Goal: Task Accomplishment & Management: Complete application form

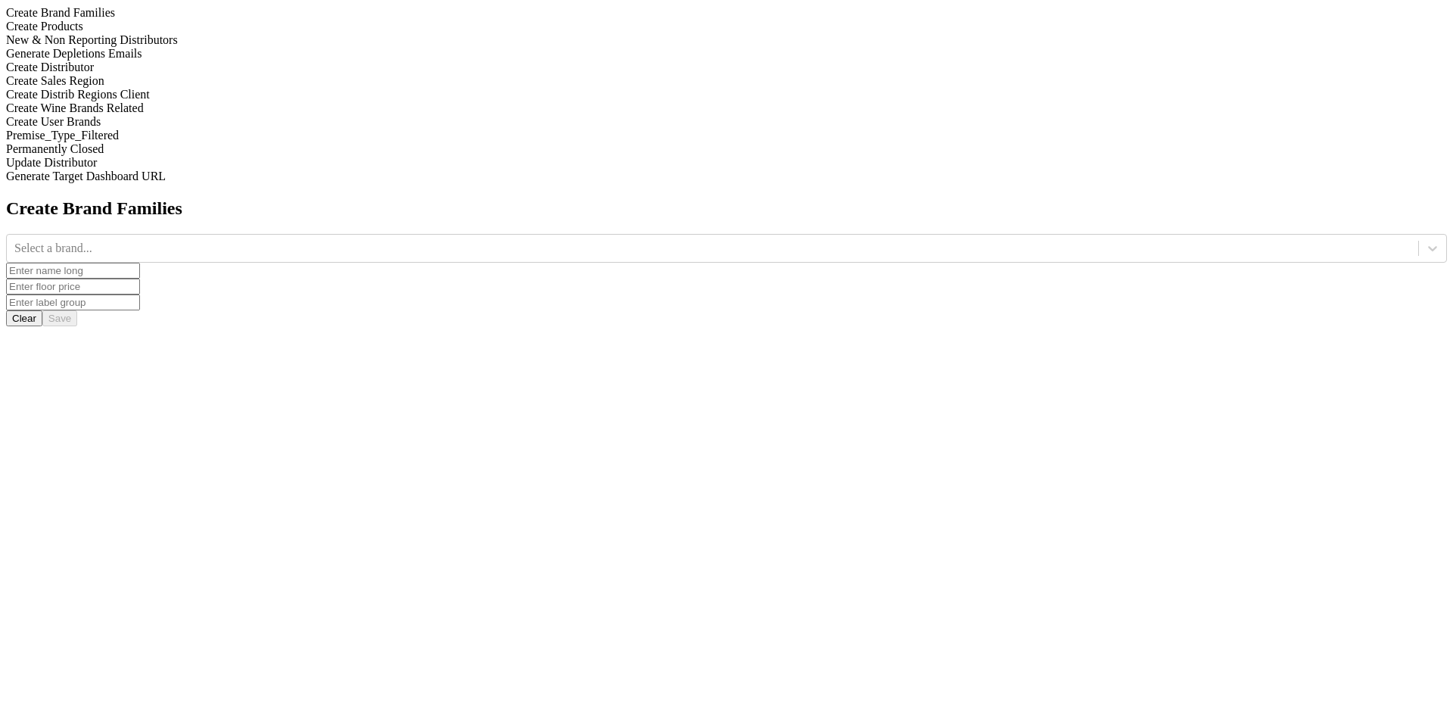
click at [228, 61] on div "Generate Depletions Emails" at bounding box center [726, 54] width 1441 height 14
click at [64, 336] on select "Monthly Quarterly" at bounding box center [35, 343] width 58 height 14
click at [182, 74] on div "Create Distributor" at bounding box center [726, 68] width 1441 height 14
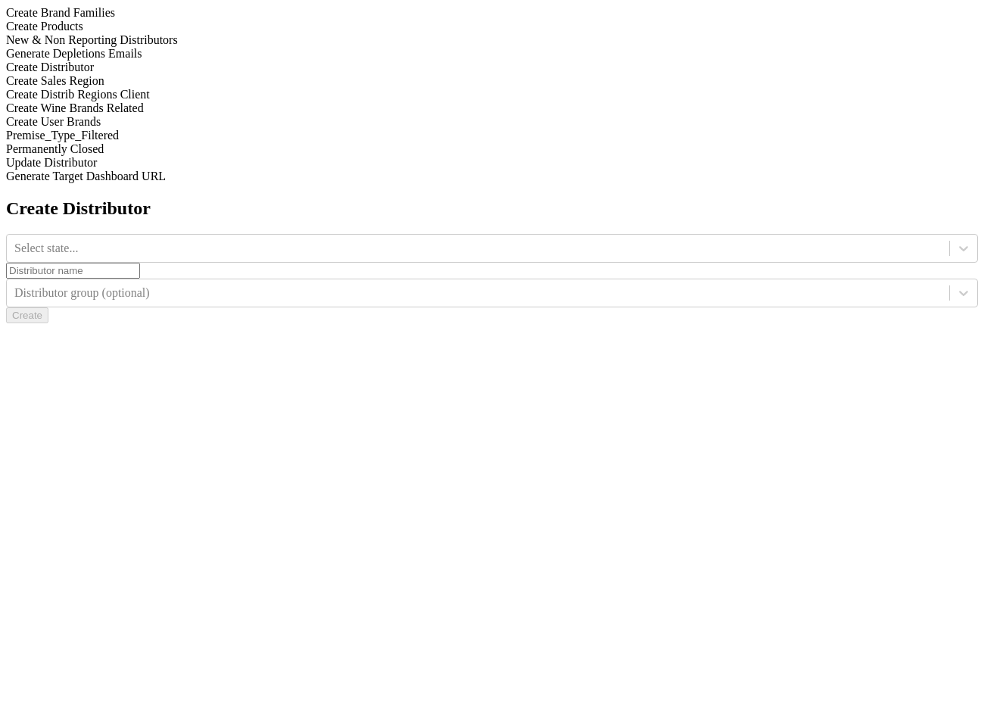
click at [170, 47] on div "New & Non Reporting Distributors" at bounding box center [492, 40] width 972 height 14
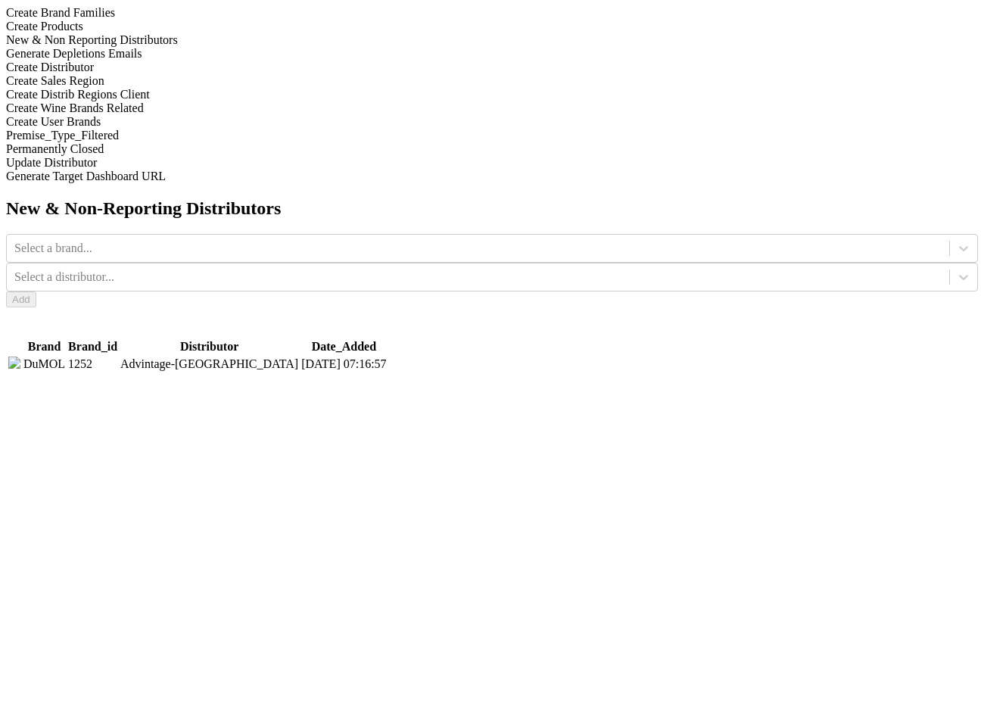
click at [223, 74] on div "Create Distributor" at bounding box center [492, 68] width 972 height 14
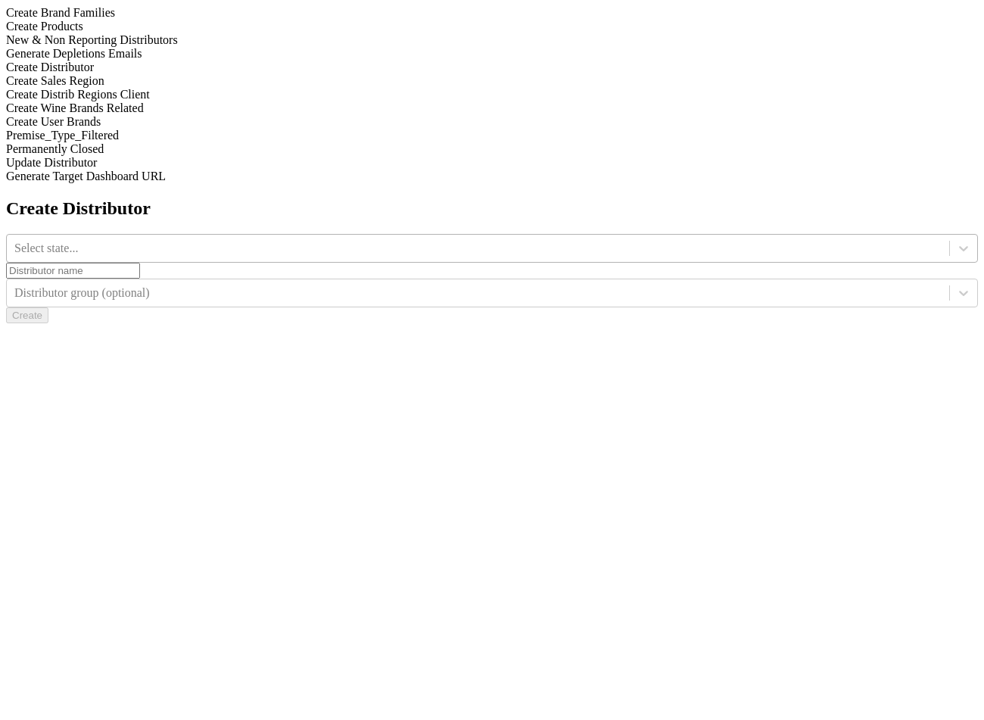
click at [374, 237] on div "Select state..." at bounding box center [478, 248] width 942 height 23
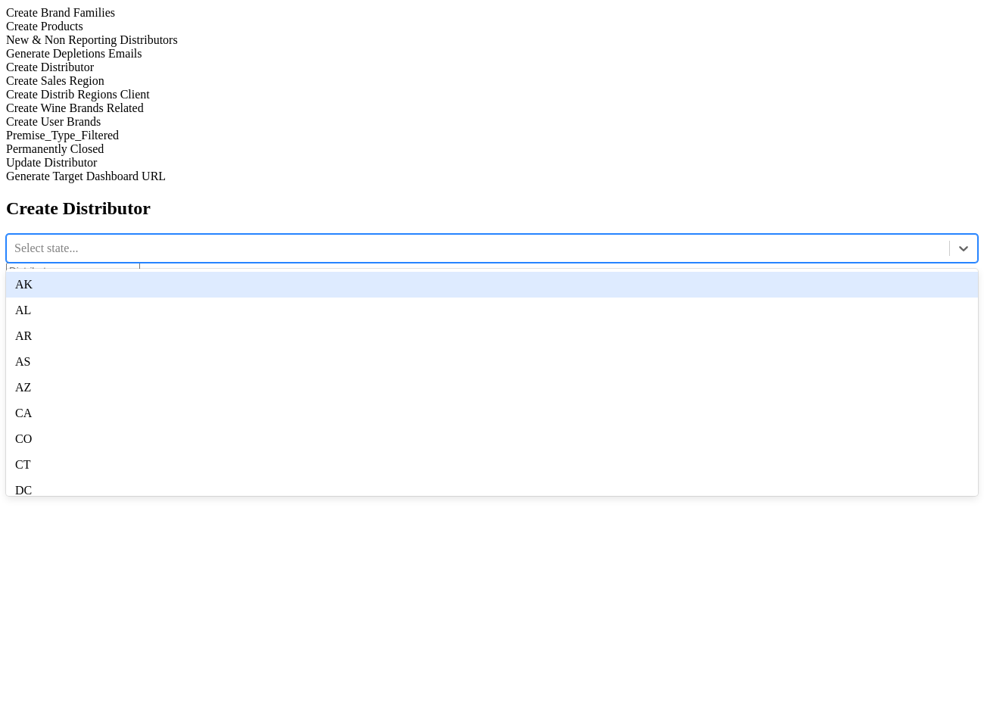
click at [372, 272] on div "AK" at bounding box center [492, 285] width 972 height 26
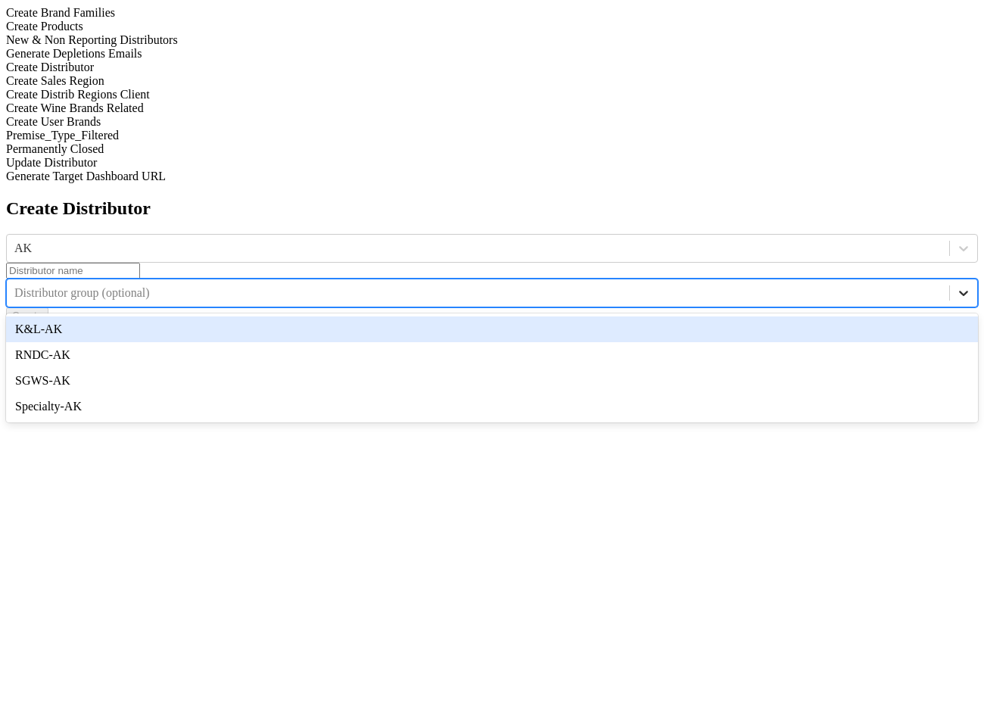
click at [956, 285] on icon at bounding box center [963, 292] width 15 height 15
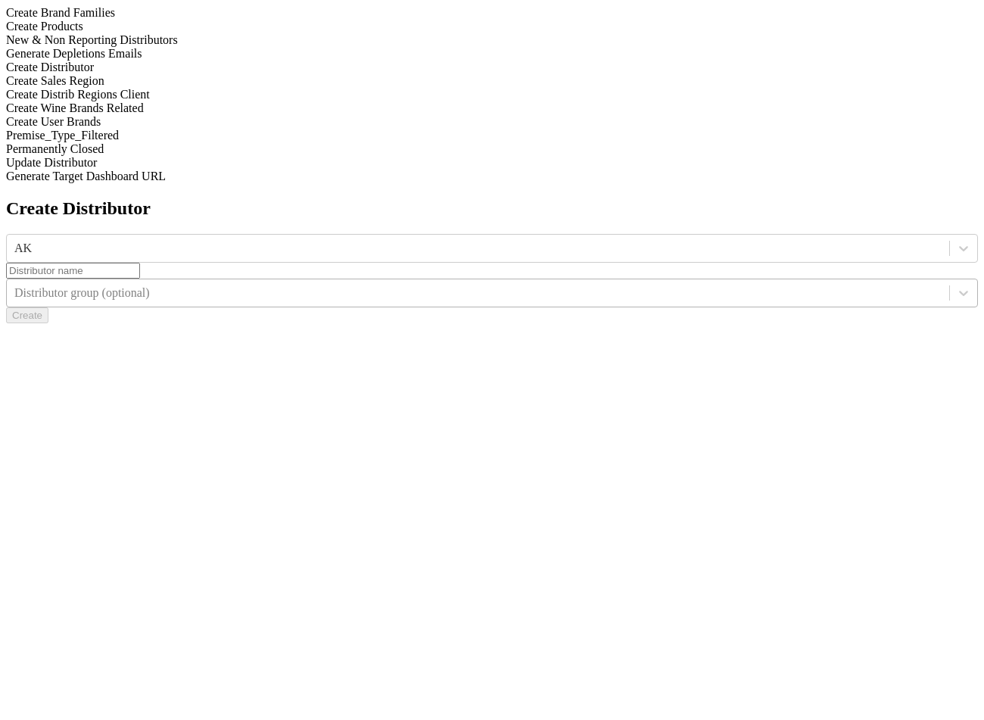
click at [721, 286] on div "Distributor group (optional)" at bounding box center [477, 293] width 927 height 14
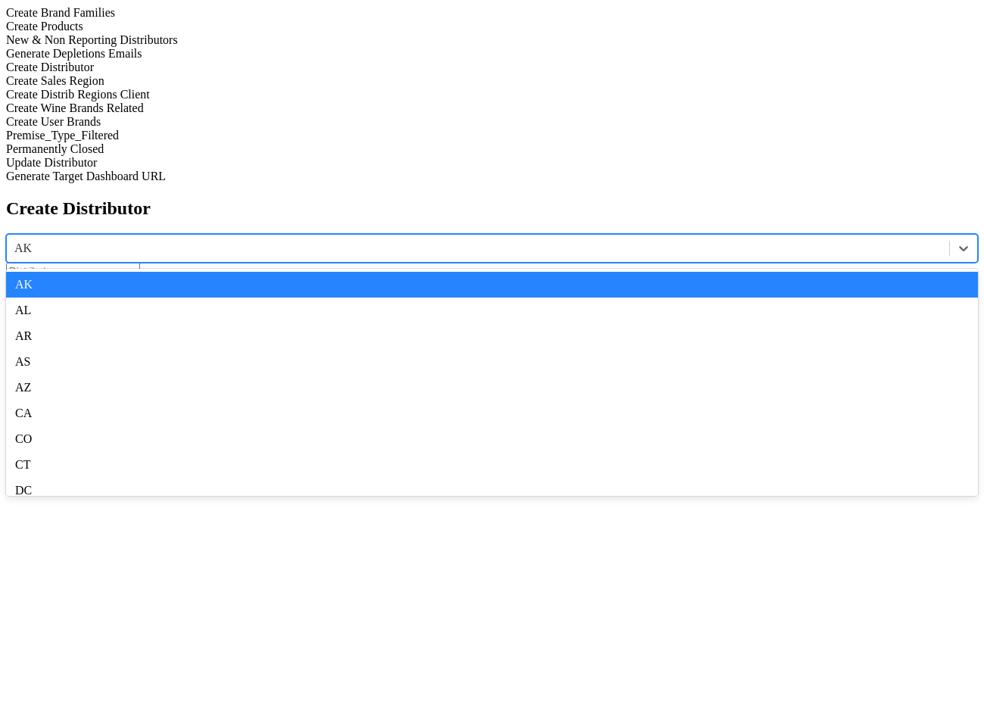
click at [379, 237] on div "AK" at bounding box center [478, 248] width 942 height 23
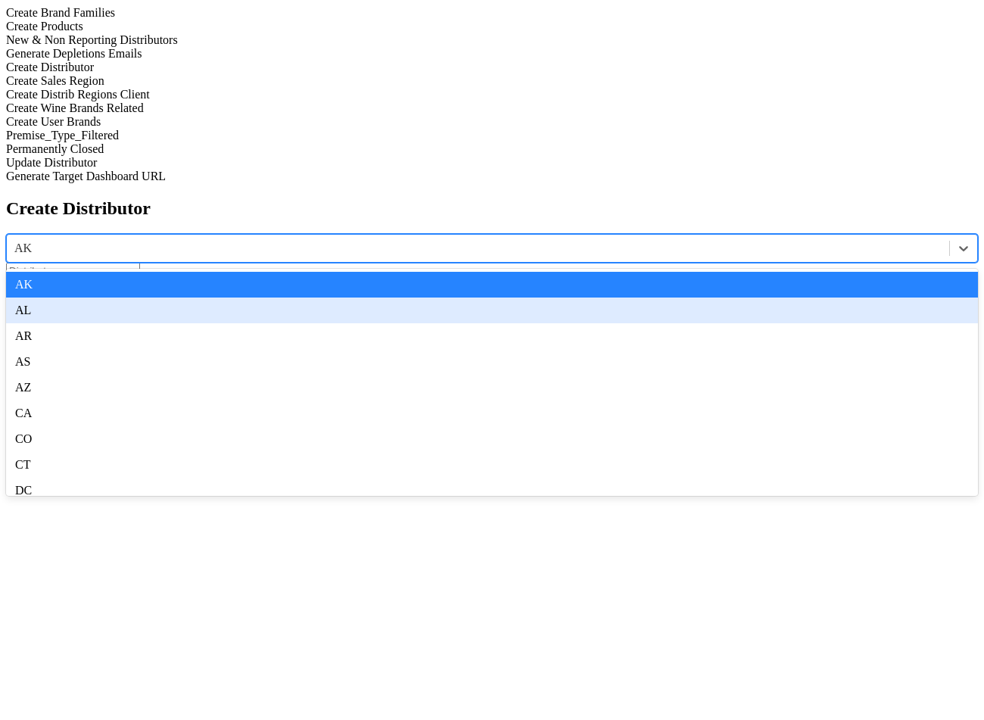
click at [376, 297] on div "AL" at bounding box center [492, 310] width 972 height 26
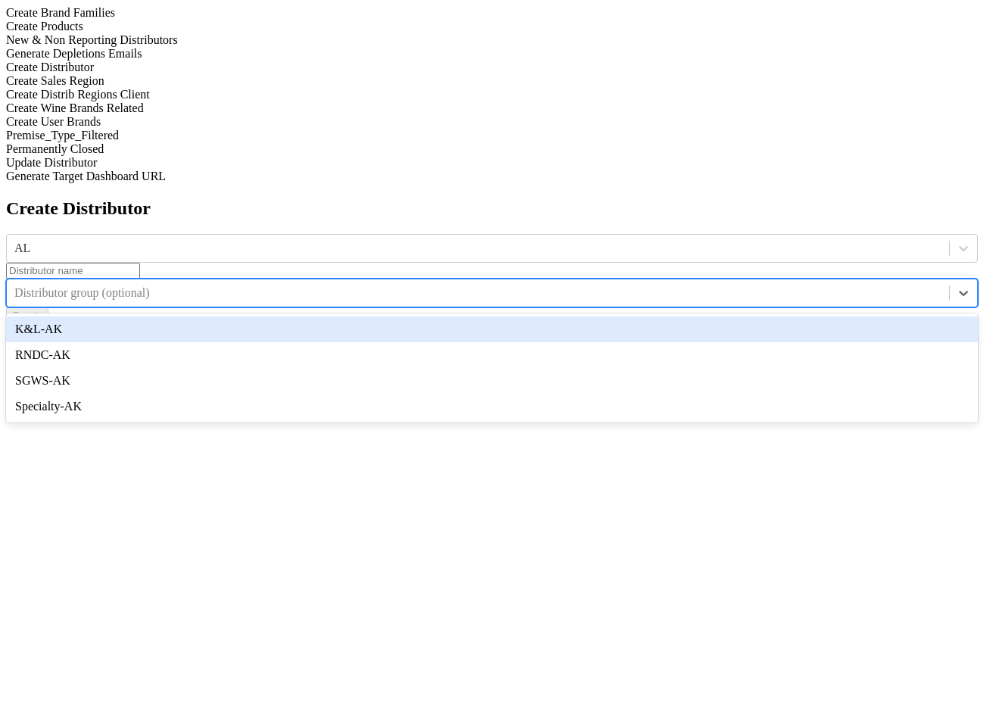
click at [711, 282] on div "Distributor group (optional)" at bounding box center [478, 293] width 942 height 23
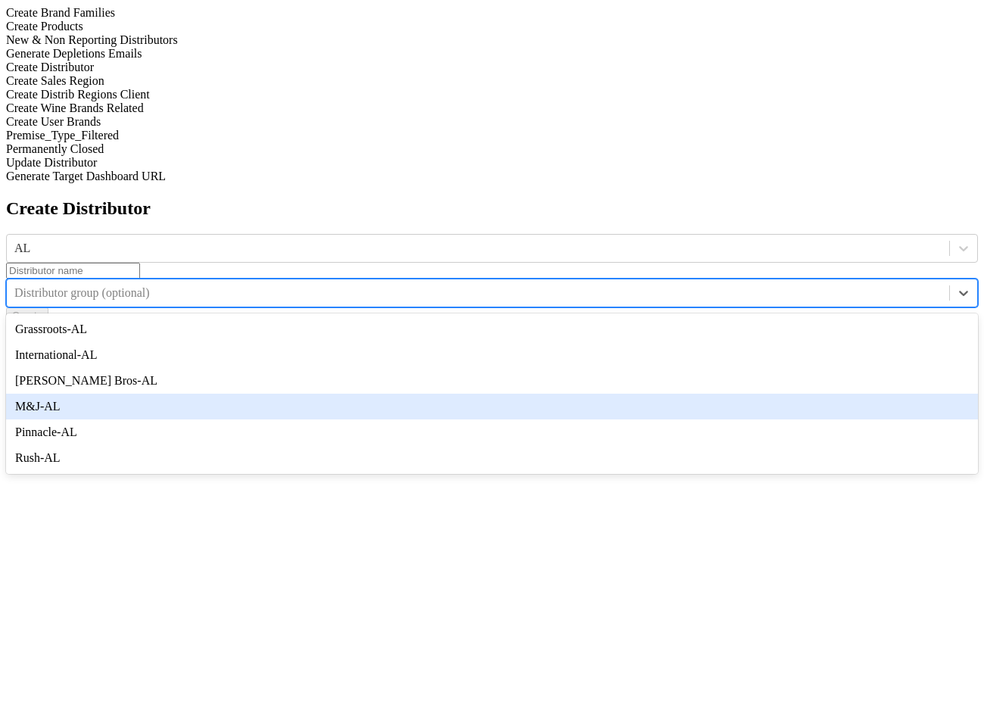
click at [140, 263] on input at bounding box center [73, 271] width 134 height 16
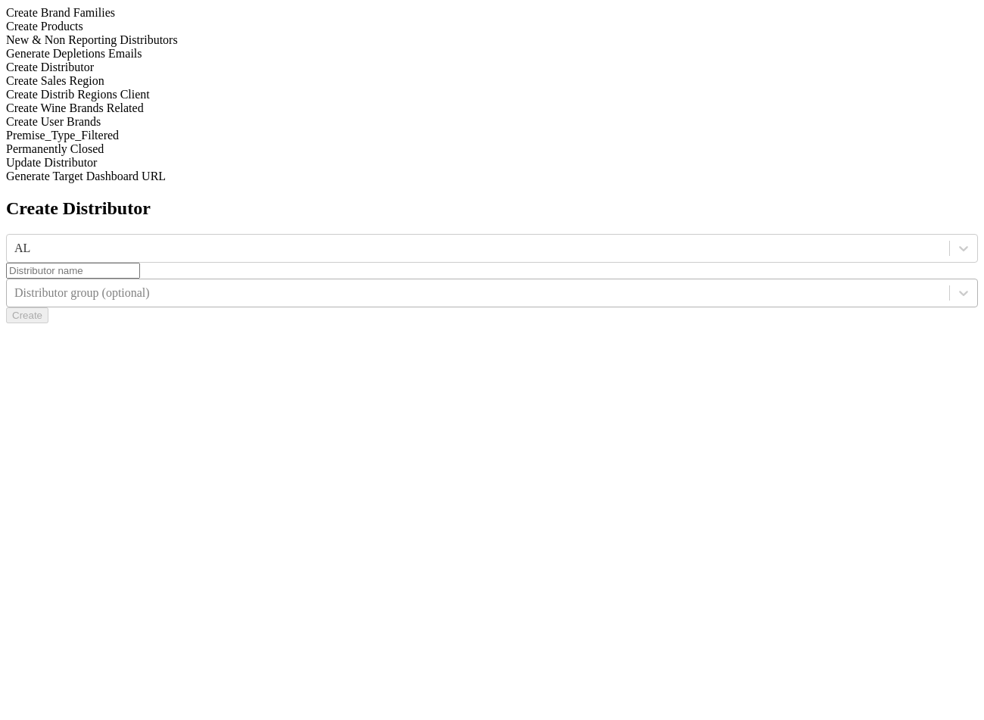
click at [719, 285] on div at bounding box center [477, 293] width 927 height 17
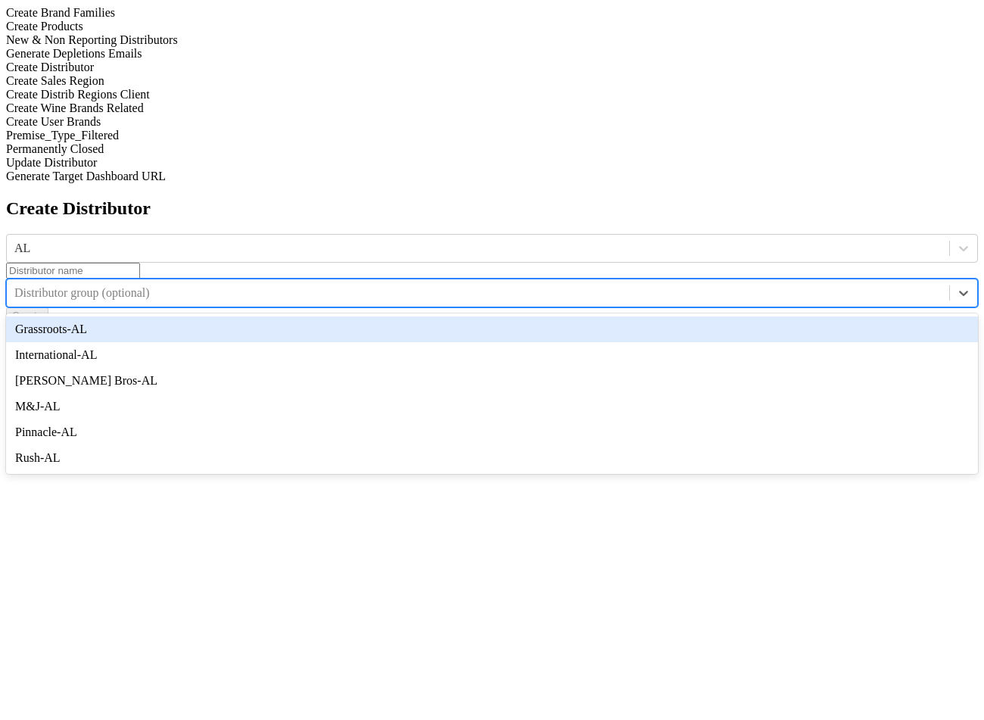
click at [140, 263] on input at bounding box center [73, 271] width 134 height 16
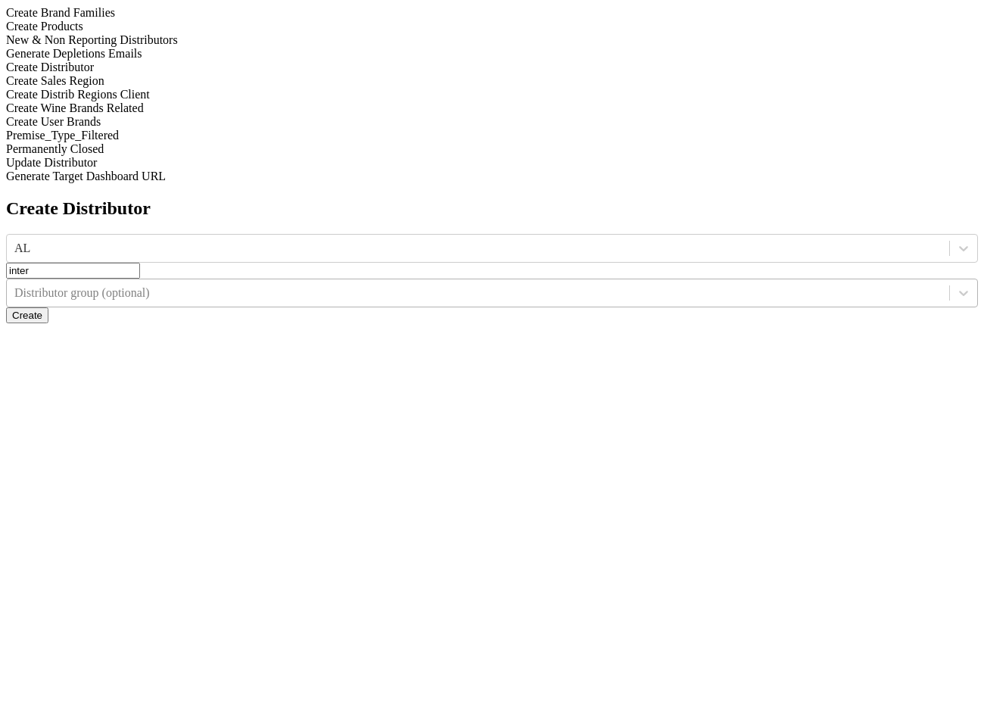
type input "inter"
click at [764, 285] on div at bounding box center [477, 293] width 927 height 17
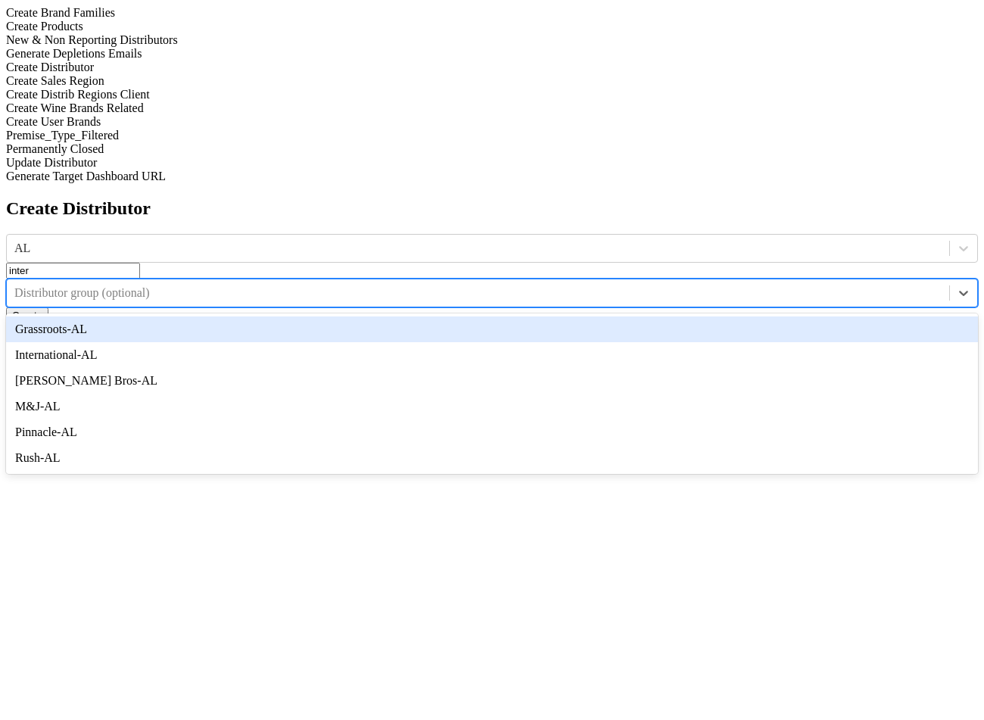
click at [48, 307] on button "Create" at bounding box center [27, 315] width 42 height 16
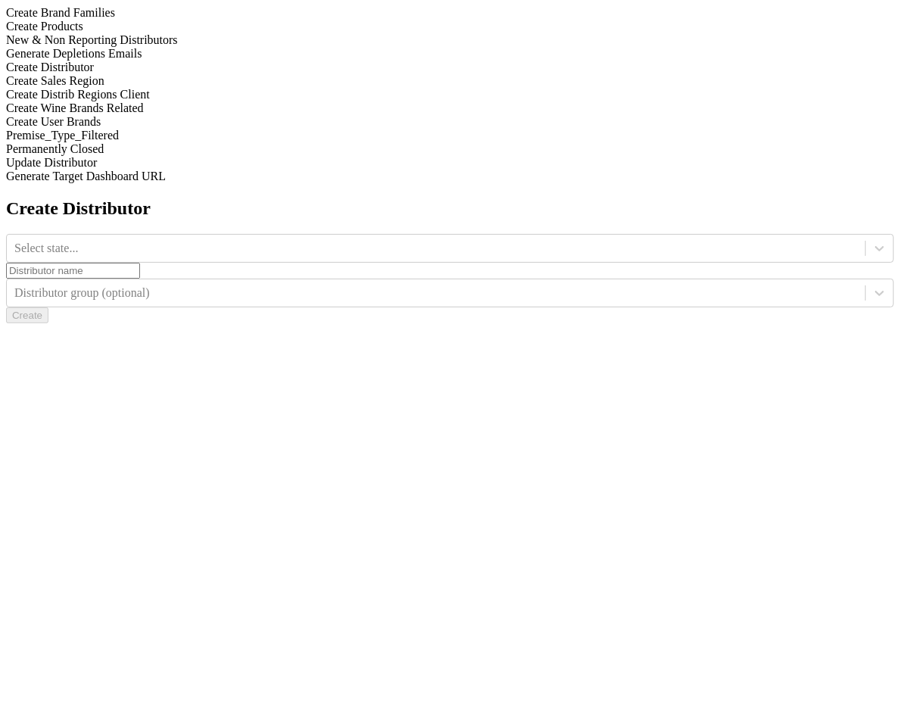
click at [200, 61] on div "Generate Depletions Emails" at bounding box center [450, 54] width 888 height 14
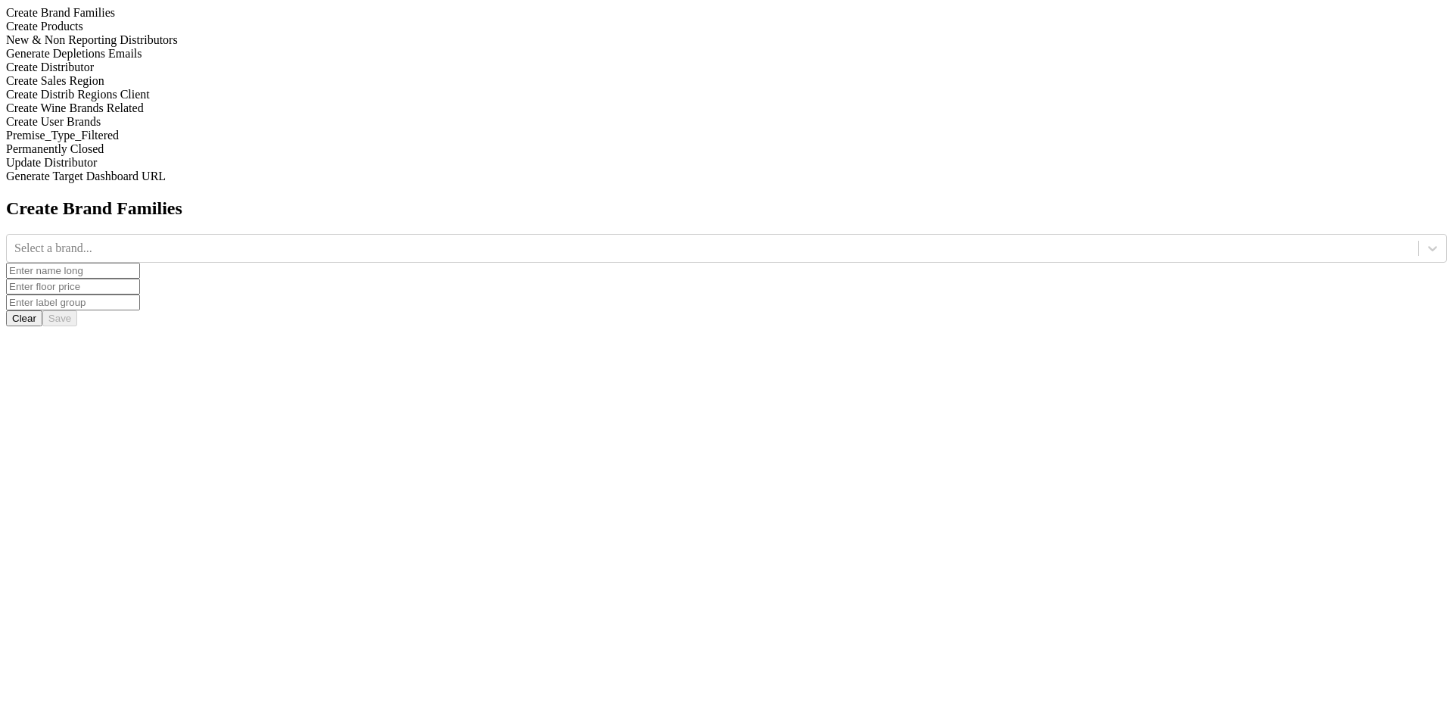
click at [212, 61] on div "Generate Depletions Emails" at bounding box center [726, 54] width 1441 height 14
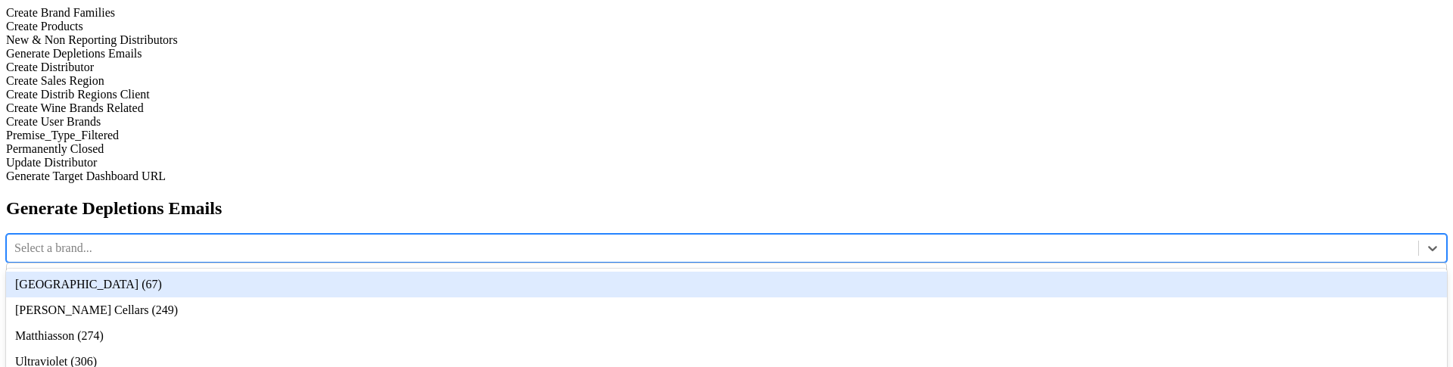
click at [652, 240] on div at bounding box center [712, 248] width 1396 height 17
type input "12"
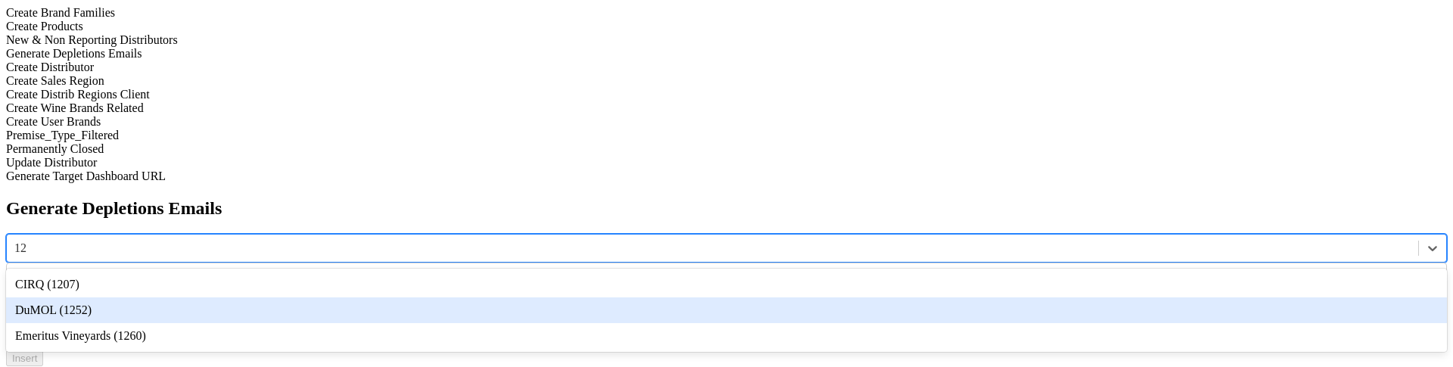
click at [647, 297] on div "DuMOL (1252)" at bounding box center [726, 310] width 1441 height 26
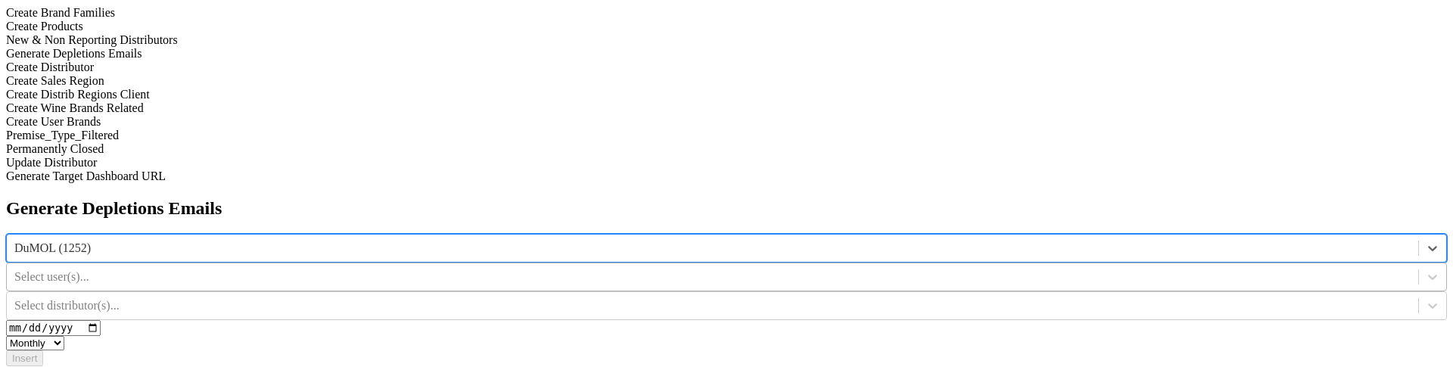
click at [815, 269] on div at bounding box center [712, 277] width 1396 height 17
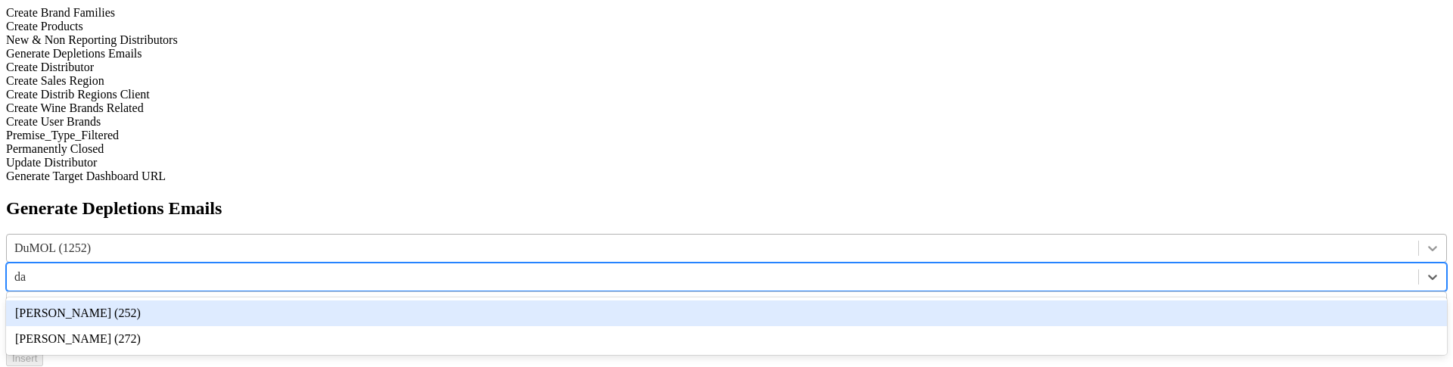
type input "da"
click at [1419, 235] on div at bounding box center [1432, 248] width 27 height 27
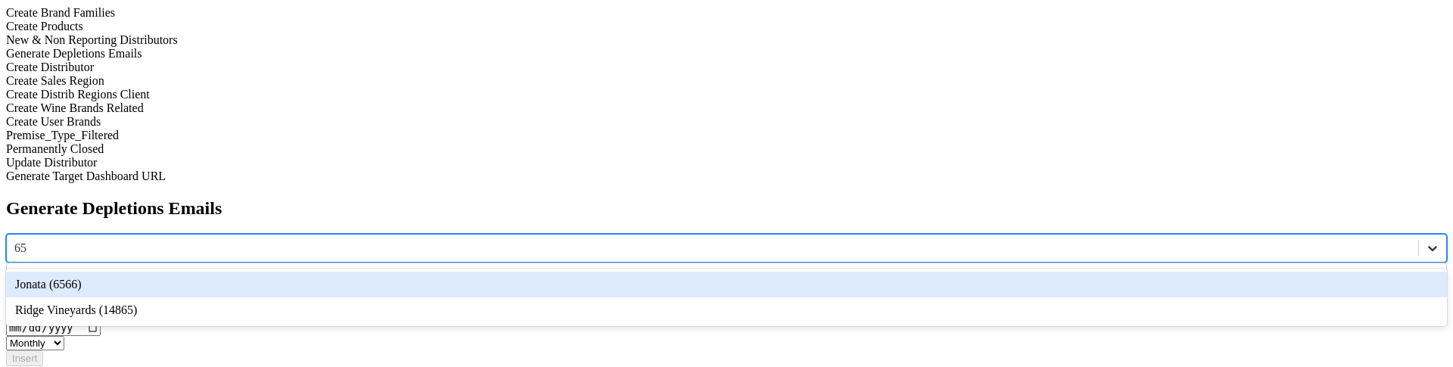
type input "656"
click at [656, 272] on div "Jonata (6566)" at bounding box center [726, 285] width 1441 height 26
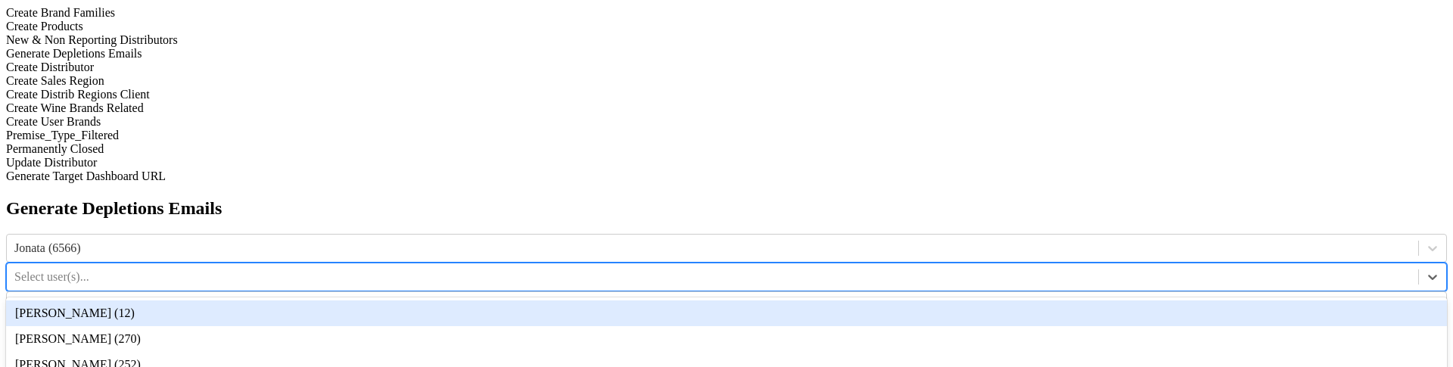
click at [829, 269] on div at bounding box center [712, 277] width 1396 height 17
type input "da"
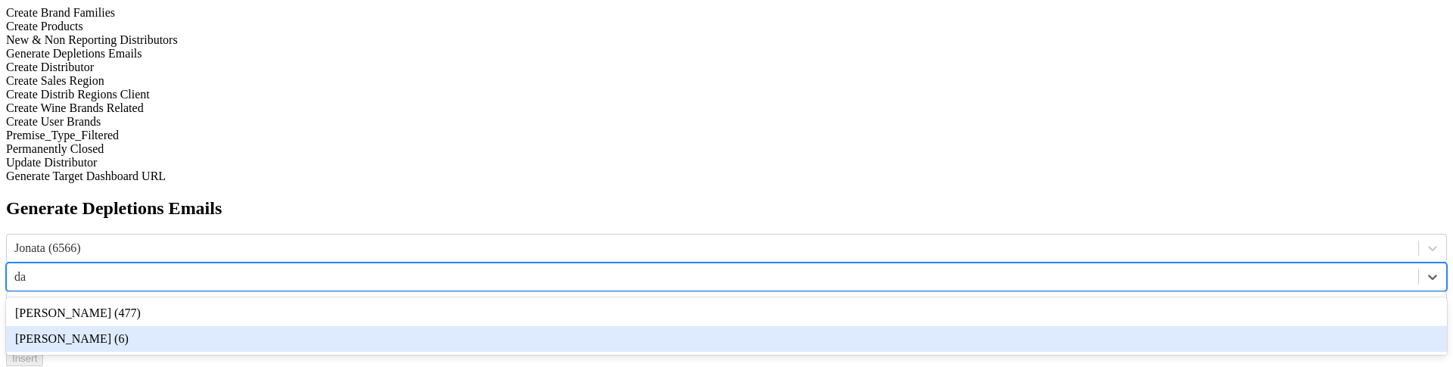
click at [827, 326] on div "Dave Minnick (6)" at bounding box center [726, 339] width 1441 height 26
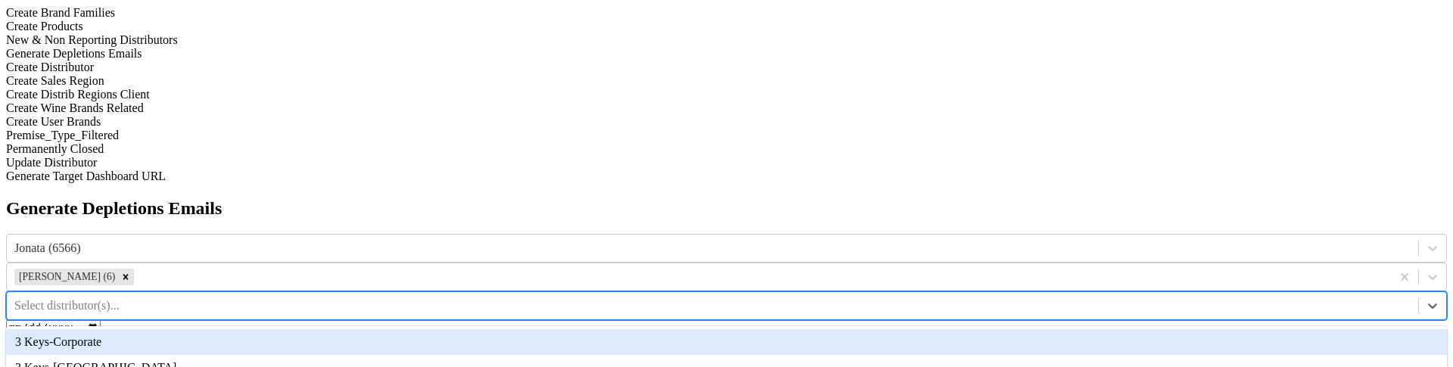
click at [1082, 297] on div at bounding box center [712, 305] width 1396 height 17
type input "inter"
click at [1058, 329] on div "inter" at bounding box center [726, 342] width 1441 height 26
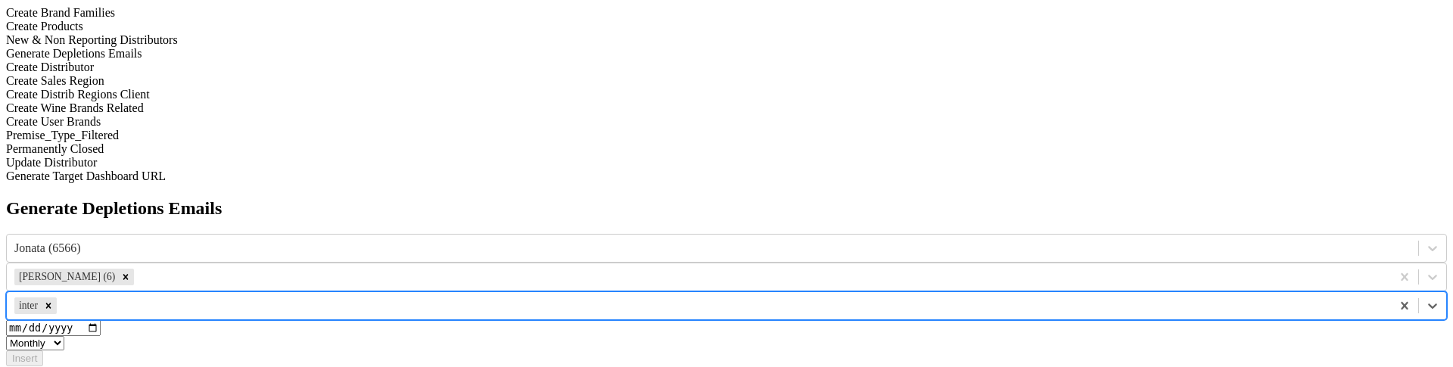
click at [101, 320] on input "date" at bounding box center [53, 328] width 95 height 16
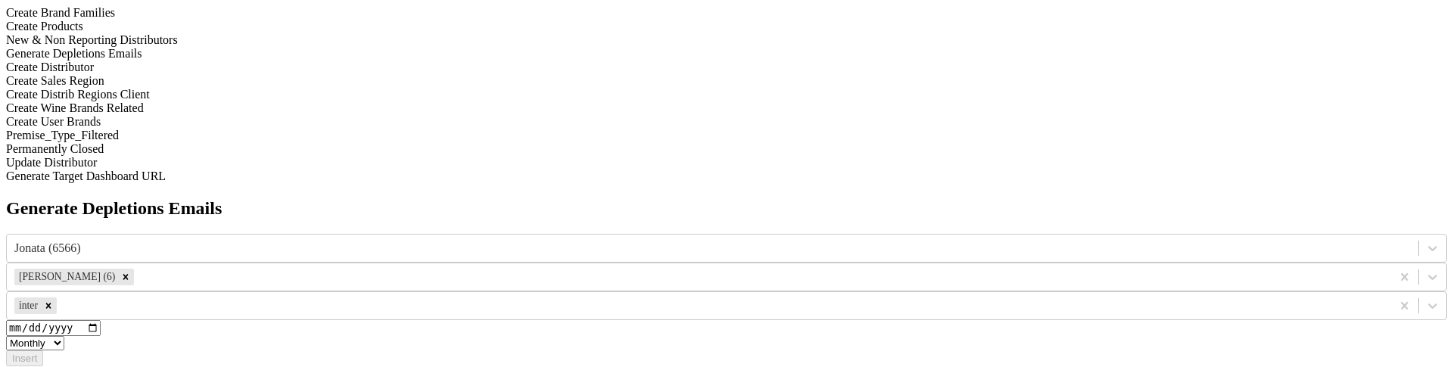
click at [101, 320] on input "date" at bounding box center [53, 328] width 95 height 16
type input "2025-08-14"
click at [64, 336] on select "Monthly Quarterly" at bounding box center [35, 343] width 58 height 14
select select "quarterly"
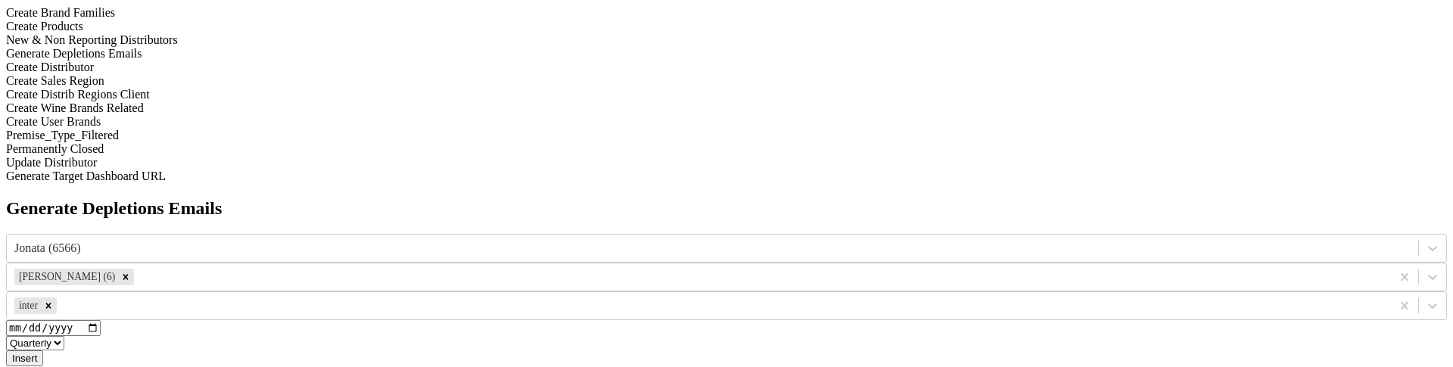
click at [64, 336] on select "Monthly Quarterly" at bounding box center [35, 343] width 58 height 14
click at [43, 350] on button "Insert" at bounding box center [24, 358] width 37 height 16
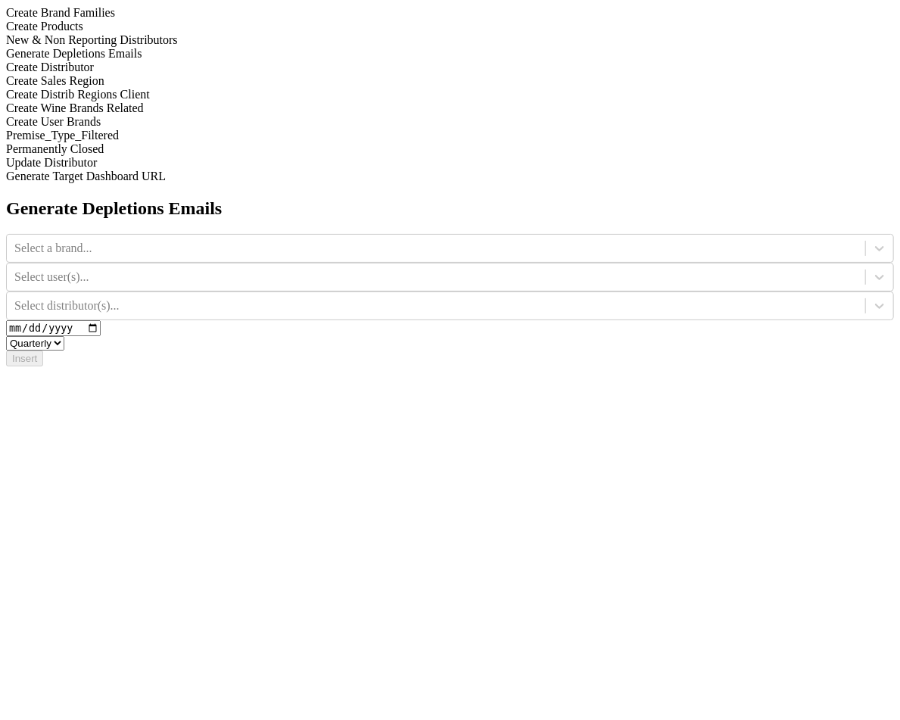
click at [179, 74] on div "Create Distributor" at bounding box center [450, 68] width 888 height 14
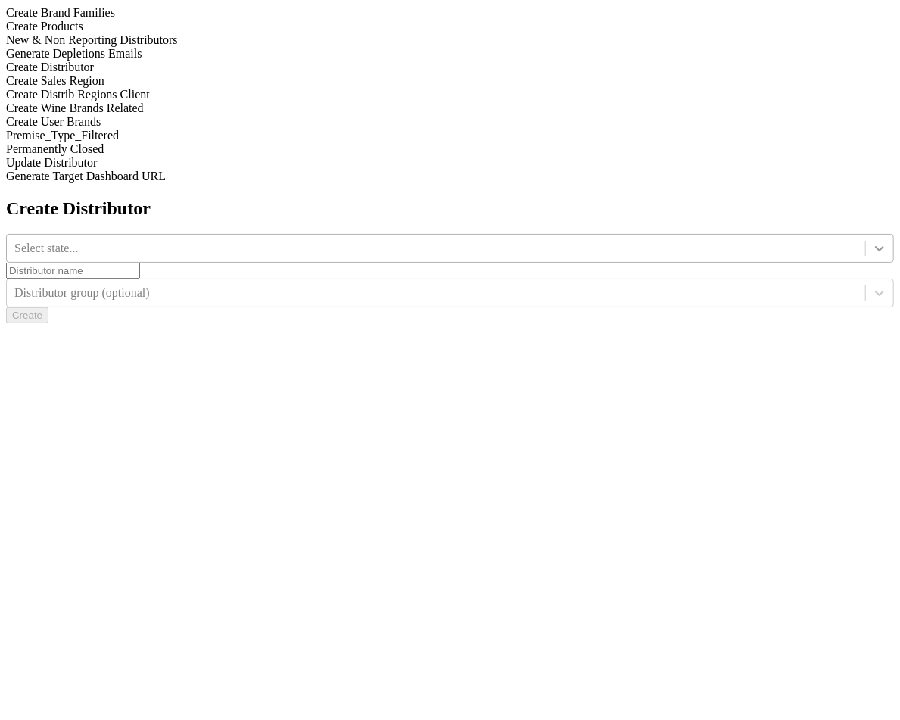
click at [866, 235] on div at bounding box center [879, 248] width 27 height 27
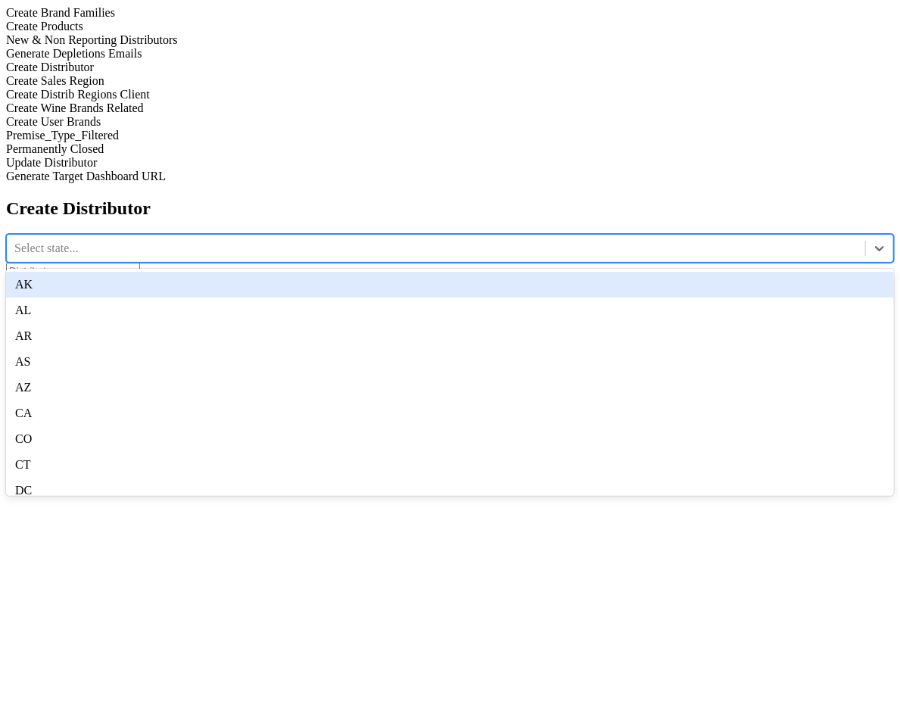
click at [369, 272] on div "AK" at bounding box center [450, 285] width 888 height 26
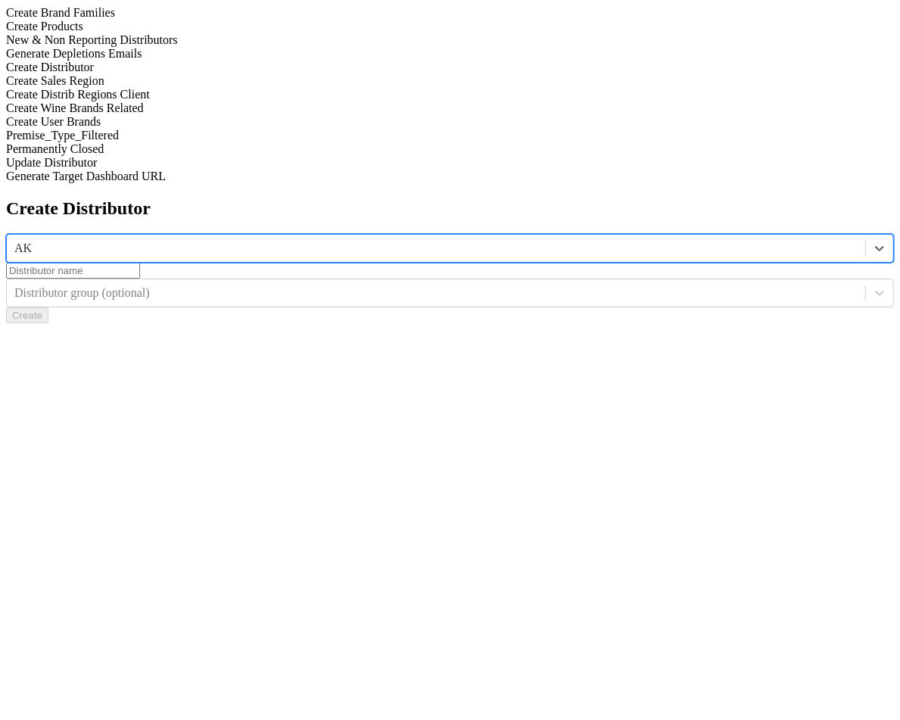
click at [202, 61] on div "Generate Depletions Emails" at bounding box center [450, 54] width 888 height 14
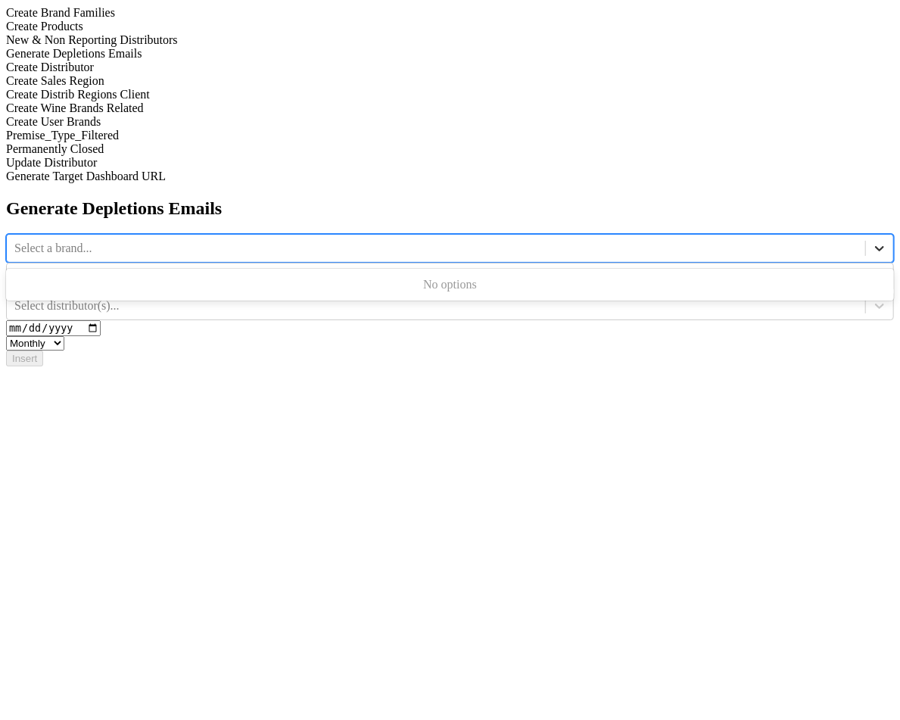
click at [872, 241] on icon at bounding box center [879, 248] width 15 height 15
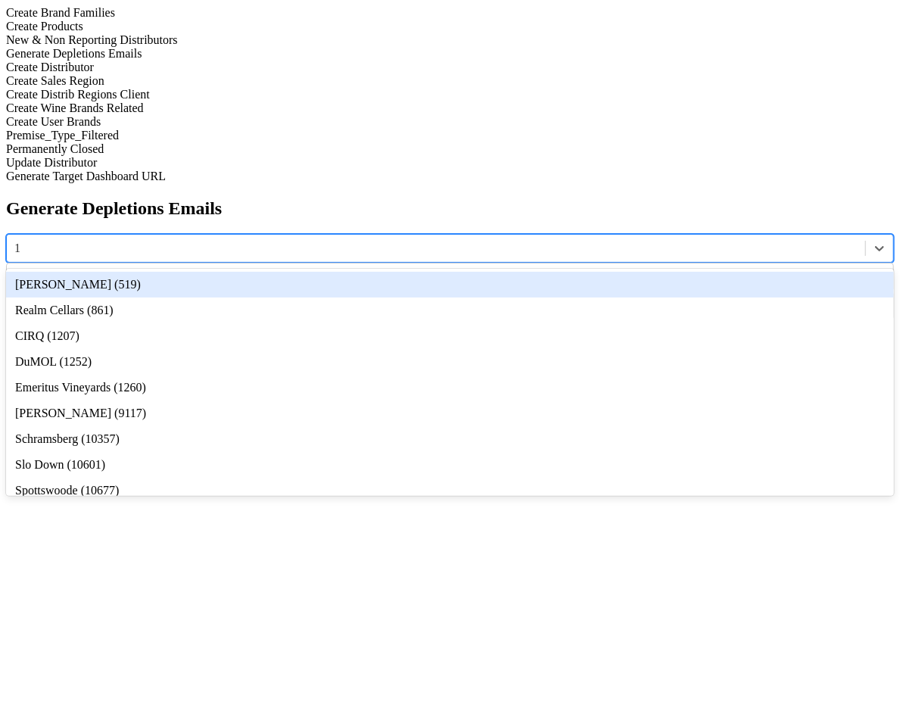
type input "12"
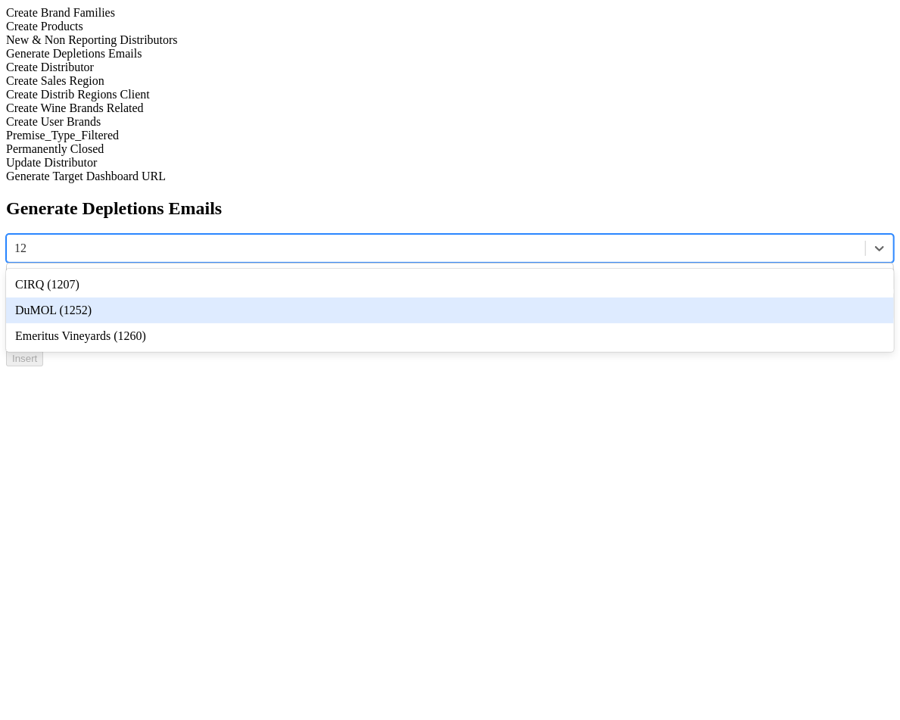
click at [419, 297] on div "DuMOL (1252)" at bounding box center [450, 310] width 888 height 26
